Goal: Information Seeking & Learning: Learn about a topic

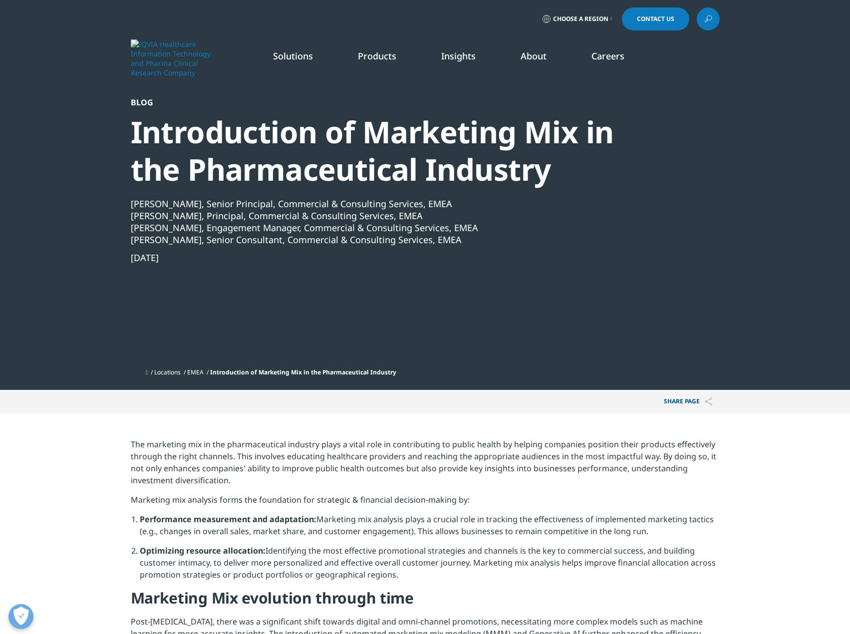
click at [243, 204] on div "[PERSON_NAME], Senior Principal, Commercial & Consulting Services, EMEA" at bounding box center [398, 204] width 535 height 12
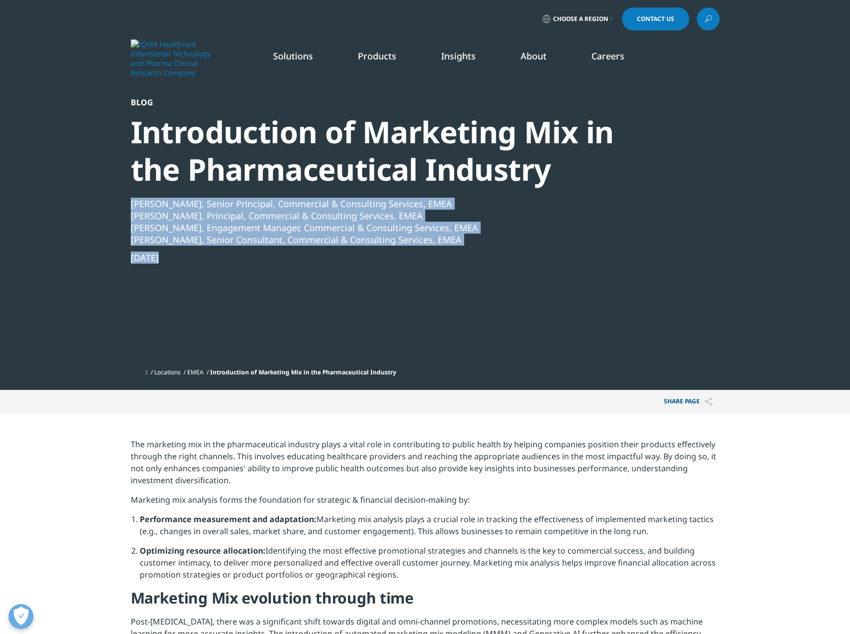
drag, startPoint x: 243, startPoint y: 204, endPoint x: 255, endPoint y: 248, distance: 45.5
click at [255, 248] on div "Ahmed Hashem, Senior Principal, Commercial & Consulting Services, EMEA Arun Dah…" at bounding box center [398, 231] width 535 height 66
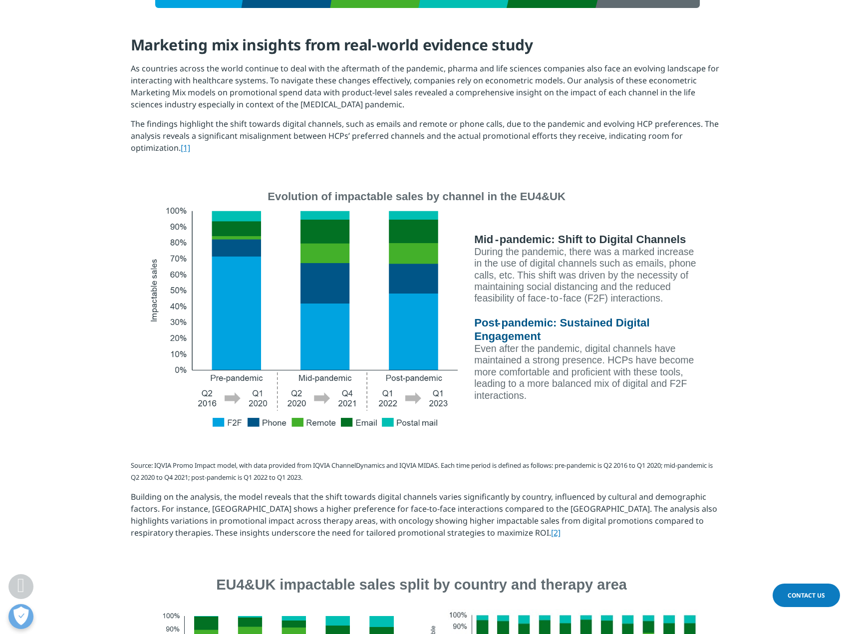
scroll to position [948, 0]
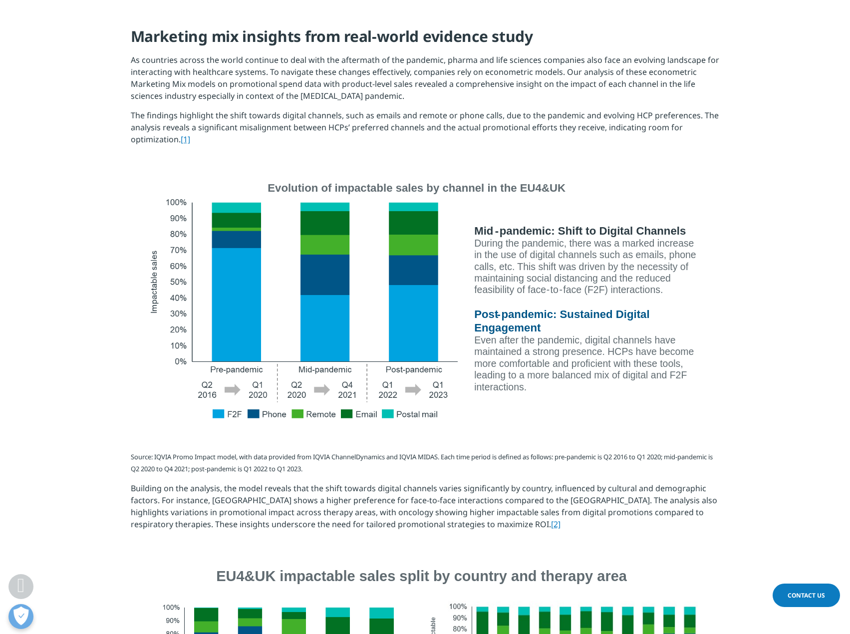
click at [414, 339] on img at bounding box center [425, 301] width 559 height 246
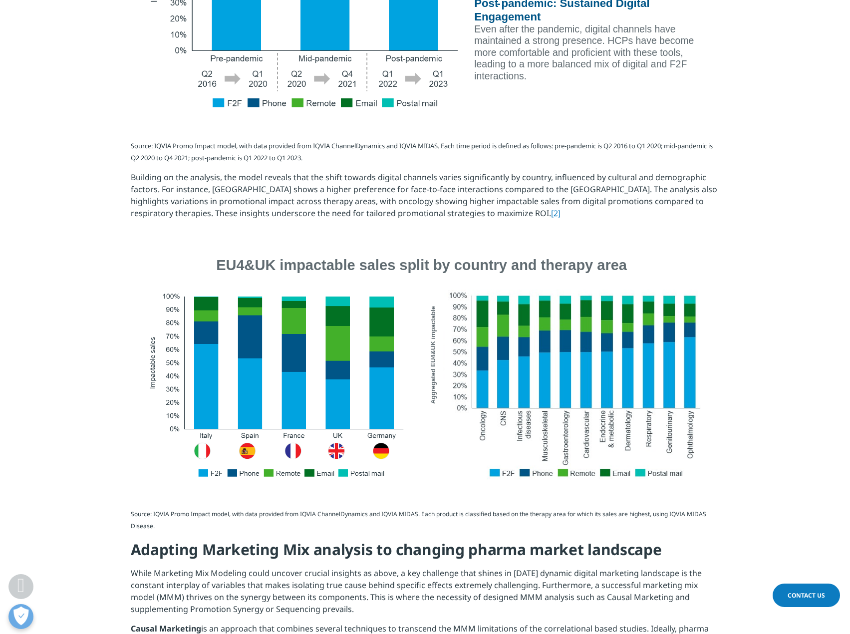
scroll to position [1198, 0]
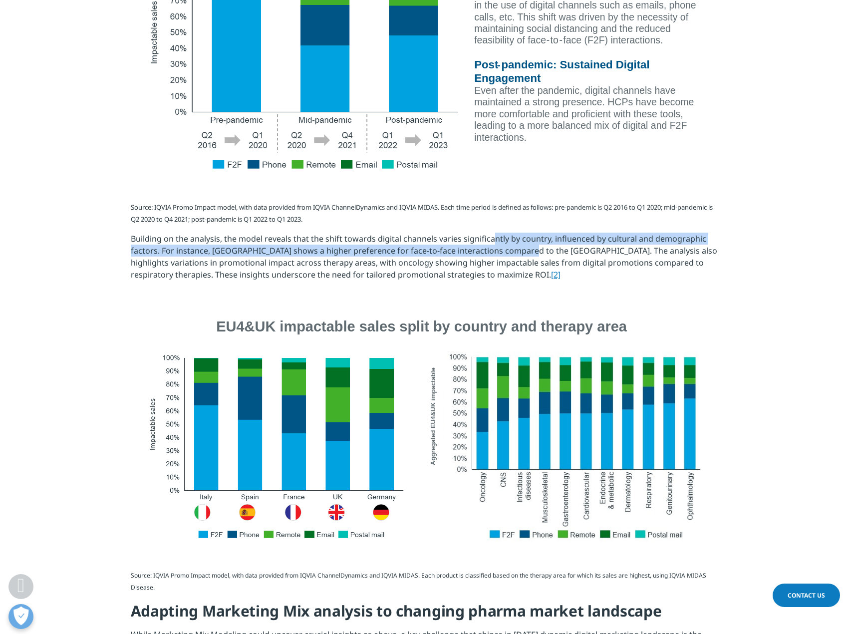
drag, startPoint x: 493, startPoint y: 236, endPoint x: 513, endPoint y: 247, distance: 23.0
click at [513, 247] on p "Building on the analysis, the model reveals that the shift towards digital chan…" at bounding box center [425, 260] width 589 height 55
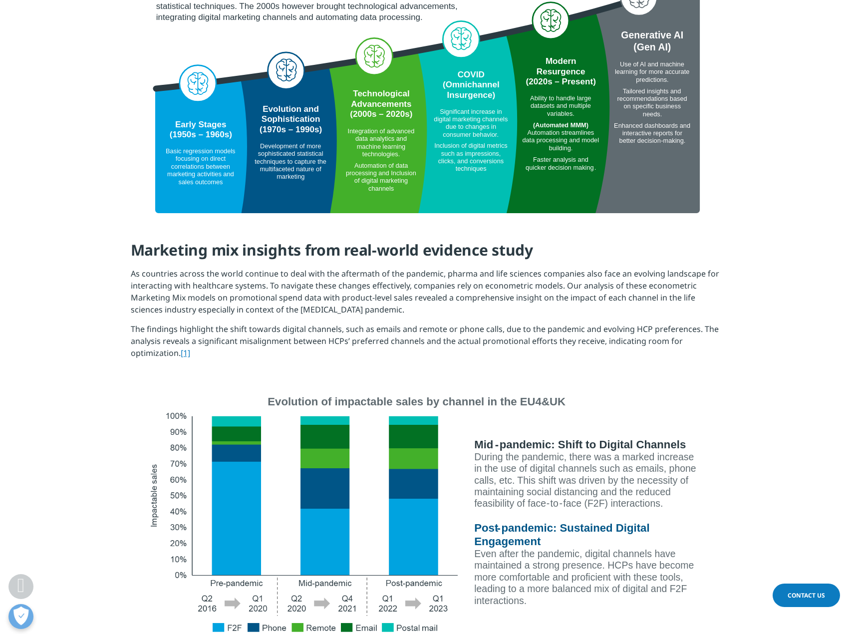
scroll to position [749, 0]
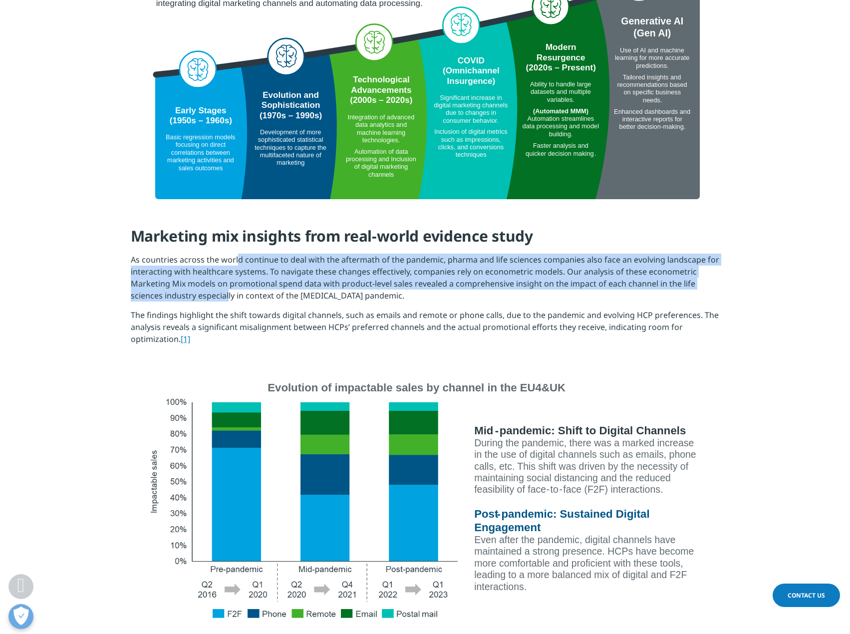
drag, startPoint x: 237, startPoint y: 260, endPoint x: 227, endPoint y: 292, distance: 33.5
click at [227, 292] on p "As countries across the world continue to deal with the aftermath of the pandem…" at bounding box center [425, 281] width 589 height 55
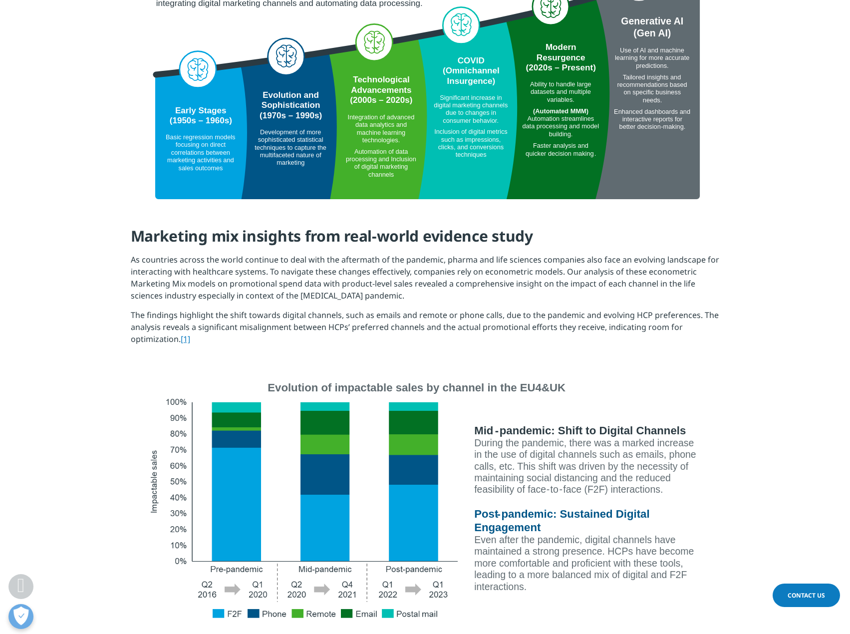
click at [229, 317] on p "The findings highlight the shift towards digital channels, such as emails and r…" at bounding box center [425, 330] width 589 height 43
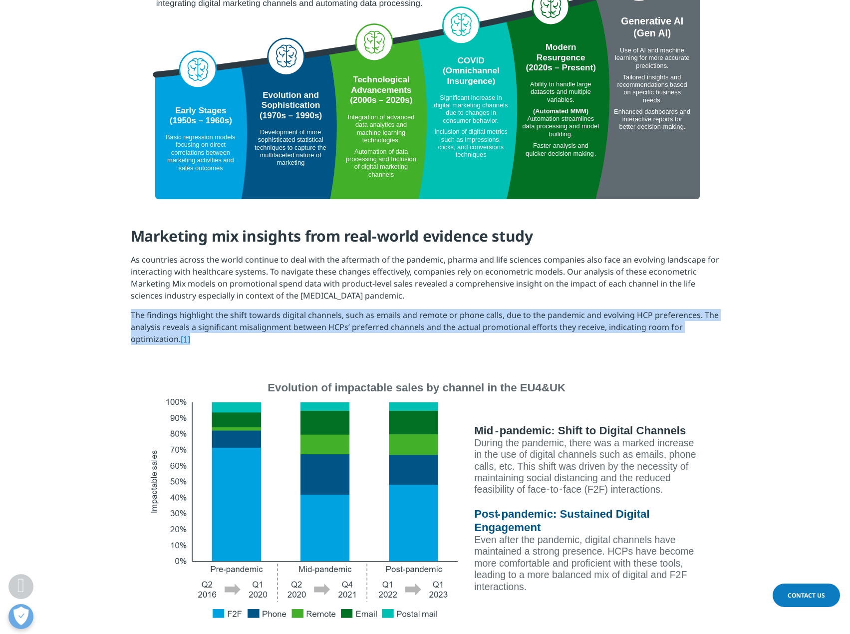
drag, startPoint x: 228, startPoint y: 317, endPoint x: 258, endPoint y: 325, distance: 30.5
click at [258, 325] on p "The findings highlight the shift towards digital channels, such as emails and r…" at bounding box center [425, 330] width 589 height 43
click at [257, 325] on p "The findings highlight the shift towards digital channels, such as emails and r…" at bounding box center [425, 330] width 589 height 43
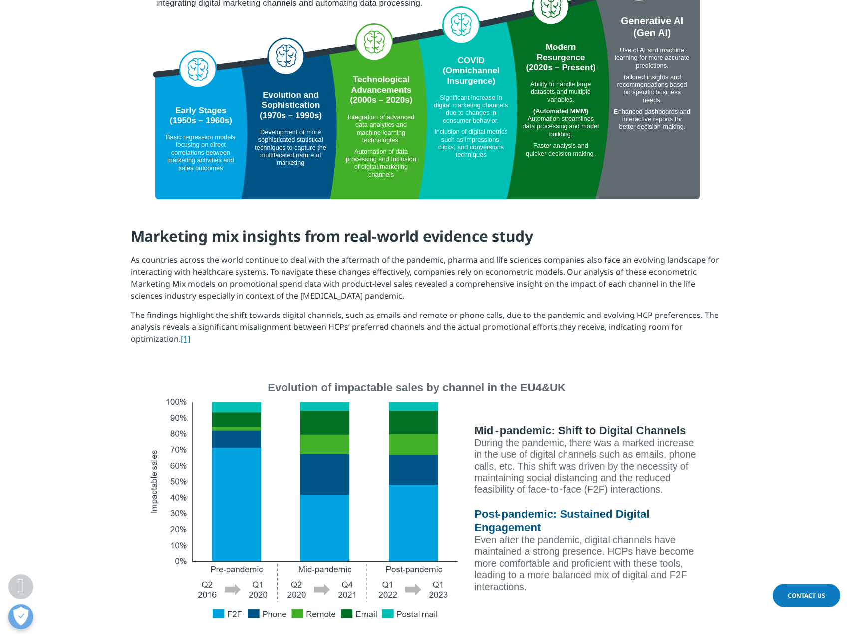
click at [503, 326] on p "The findings highlight the shift towards digital channels, such as emails and r…" at bounding box center [425, 330] width 589 height 43
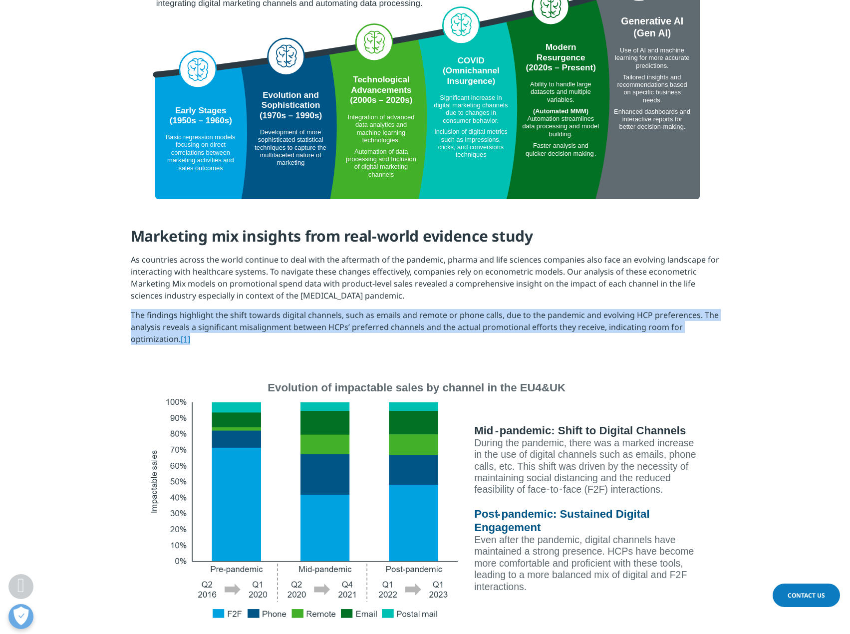
click at [503, 326] on p "The findings highlight the shift towards digital channels, such as emails and r…" at bounding box center [425, 330] width 589 height 43
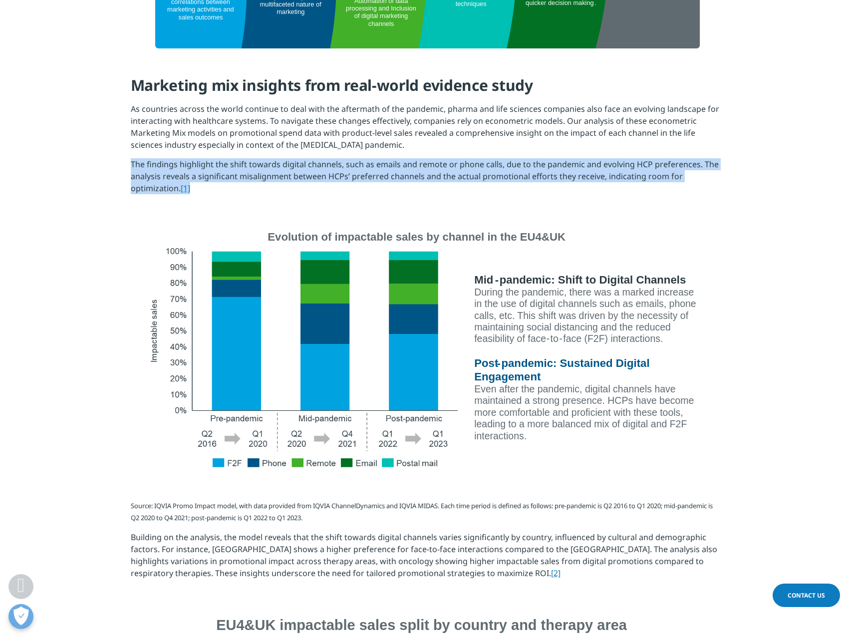
scroll to position [898, 0]
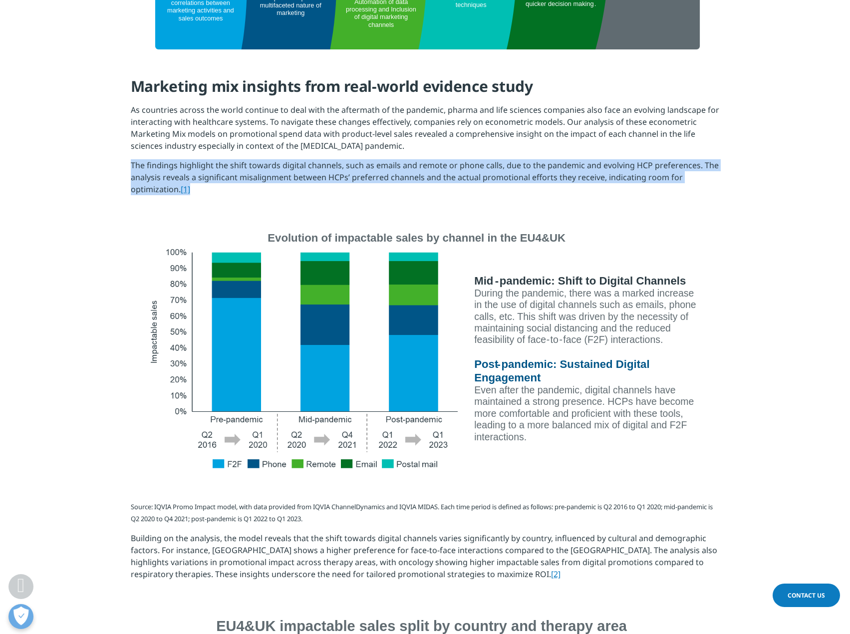
click at [187, 191] on link "[1]" at bounding box center [185, 189] width 9 height 11
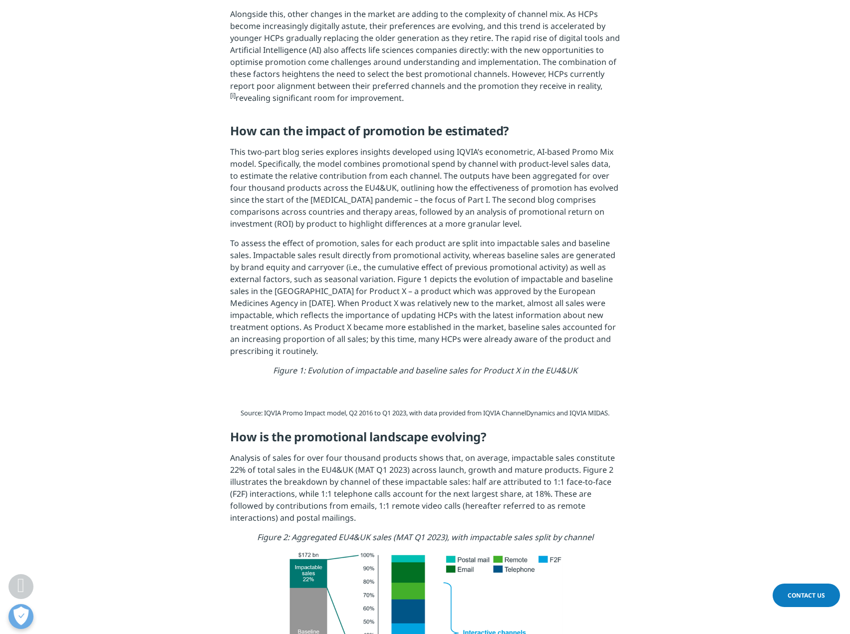
scroll to position [599, 0]
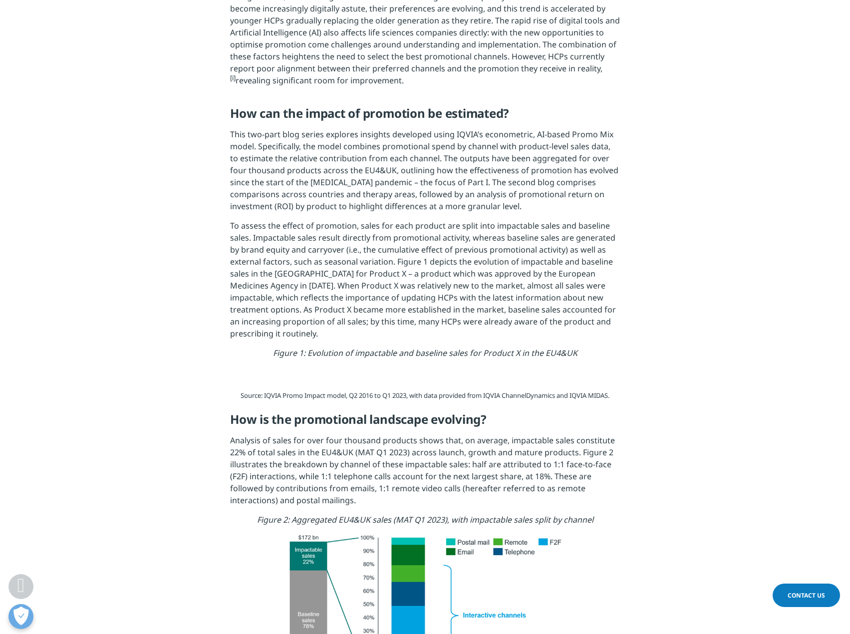
click at [422, 366] on img at bounding box center [425, 366] width 211 height 0
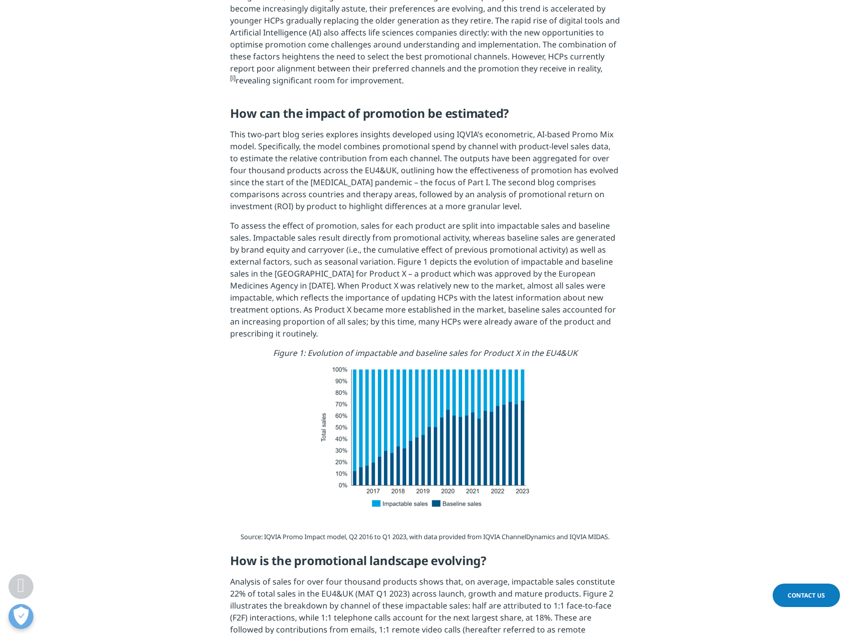
click at [315, 198] on span "This two-part blog series explores insights developed using IQVIA’s econometric…" at bounding box center [424, 170] width 388 height 83
click at [315, 197] on span "This two-part blog series explores insights developed using IQVIA’s econometric…" at bounding box center [424, 170] width 388 height 83
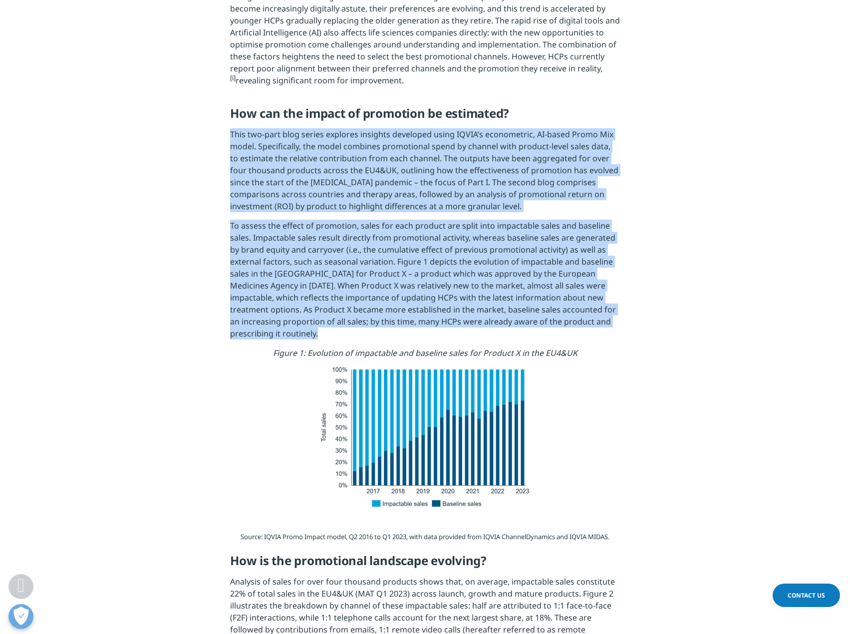
drag, startPoint x: 315, startPoint y: 197, endPoint x: 350, endPoint y: 237, distance: 53.4
click at [321, 330] on p "To assess the effect of promotion, sales for each product are split into impact…" at bounding box center [425, 283] width 390 height 127
click at [322, 330] on p "To assess the effect of promotion, sales for each product are split into impact…" at bounding box center [425, 283] width 390 height 127
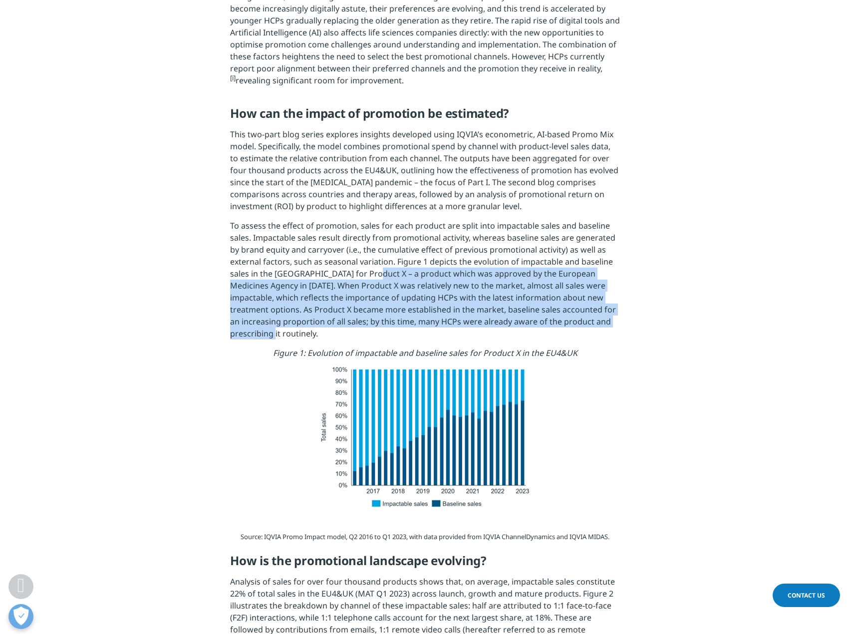
drag, startPoint x: 372, startPoint y: 270, endPoint x: 317, endPoint y: 330, distance: 80.5
click at [320, 330] on p "To assess the effect of promotion, sales for each product are split into impact…" at bounding box center [425, 283] width 390 height 127
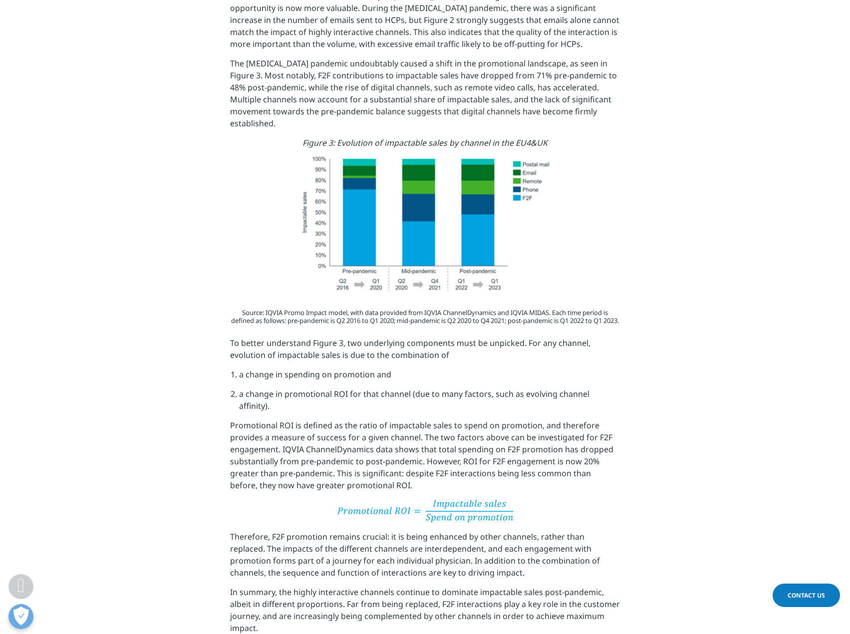
scroll to position [1497, 0]
